Goal: Check status: Check status

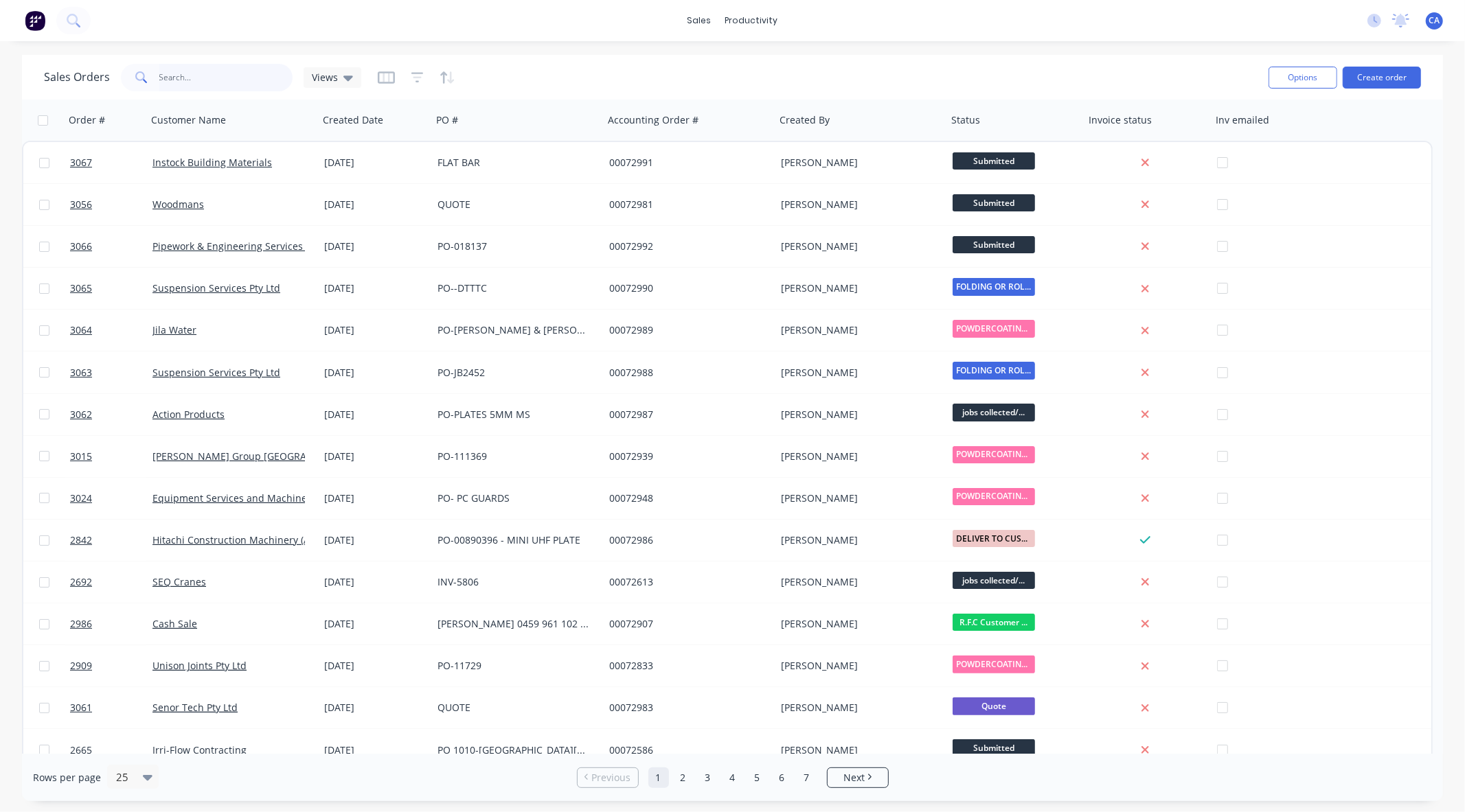
click at [270, 77] on input "text" at bounding box center [226, 78] width 134 height 28
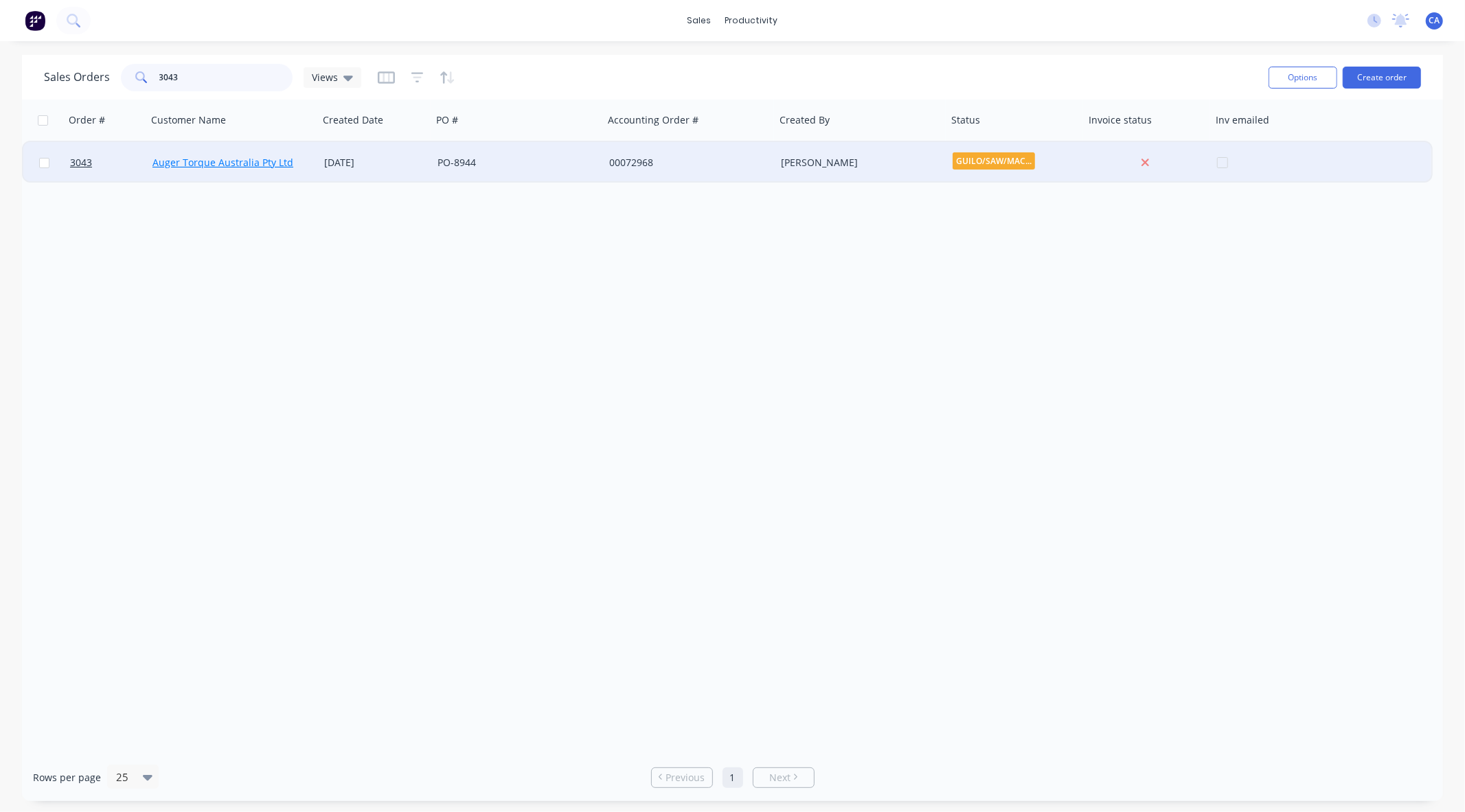
type input "3043"
click at [254, 163] on link "Auger Torque Australia Pty Ltd" at bounding box center [223, 162] width 141 height 13
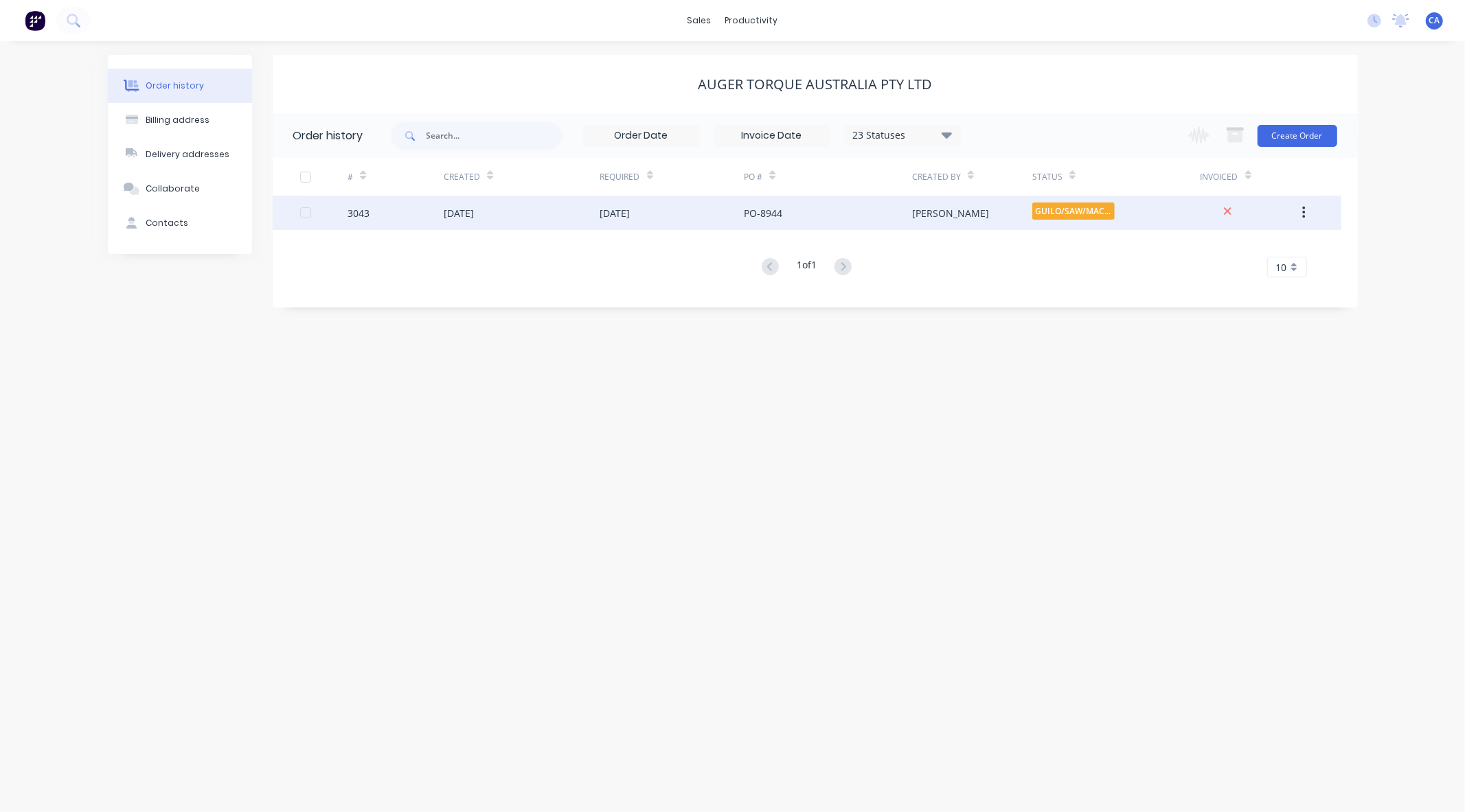
click at [661, 199] on div "[DATE]" at bounding box center [672, 213] width 144 height 35
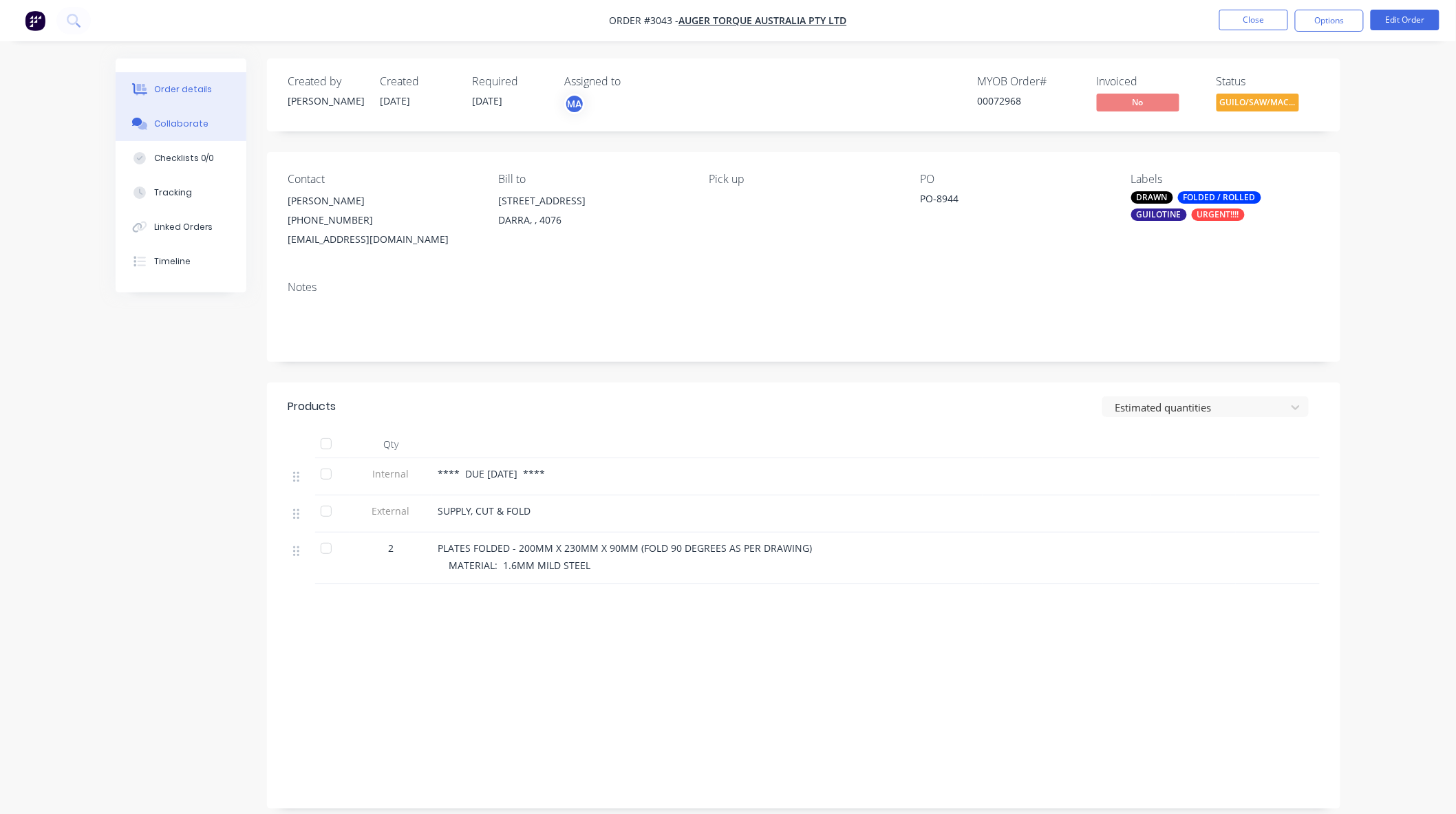
click at [215, 119] on button "Collaborate" at bounding box center [181, 124] width 131 height 35
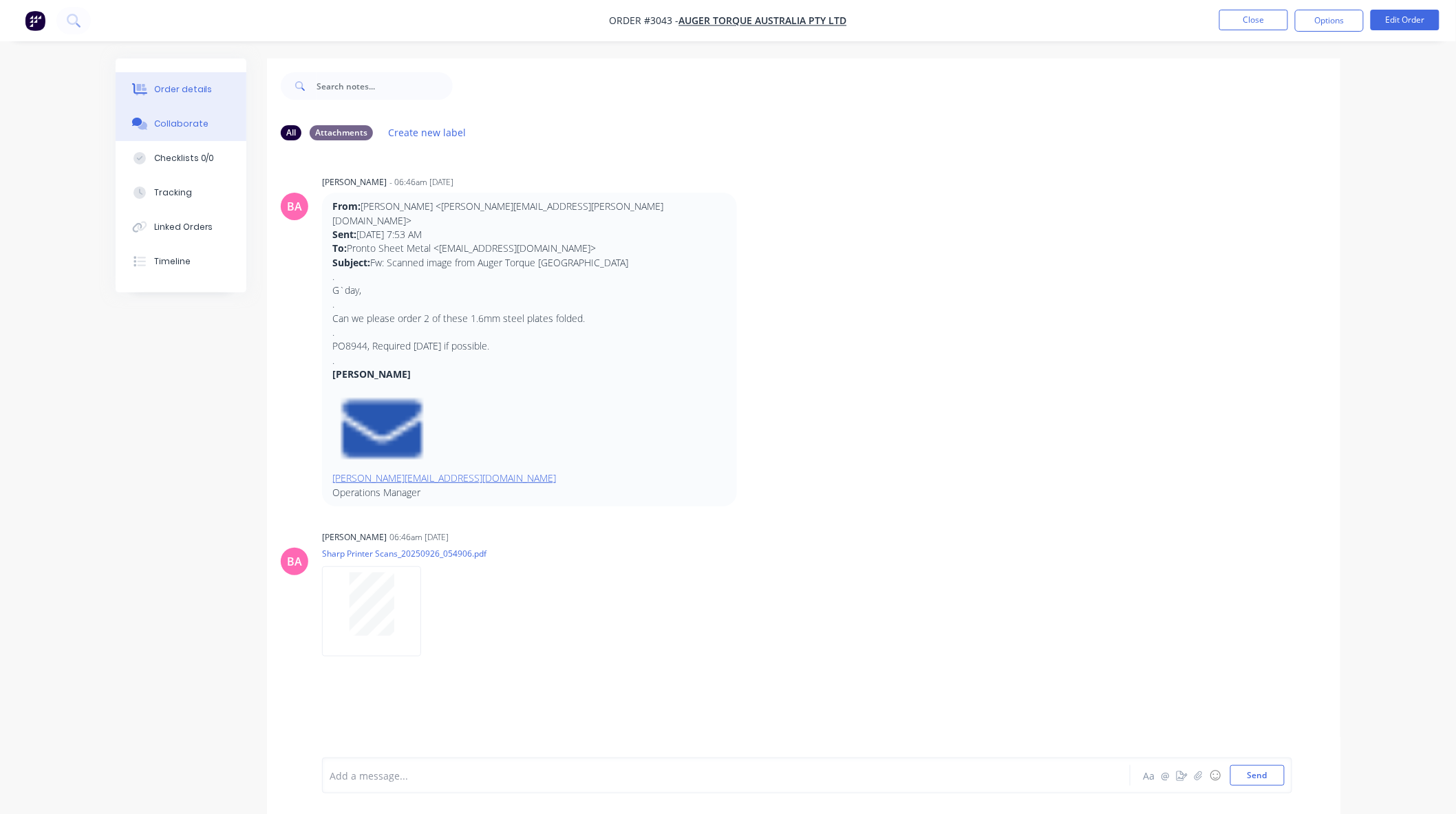
click at [220, 90] on button "Order details" at bounding box center [181, 90] width 131 height 35
